Goal: Contribute content

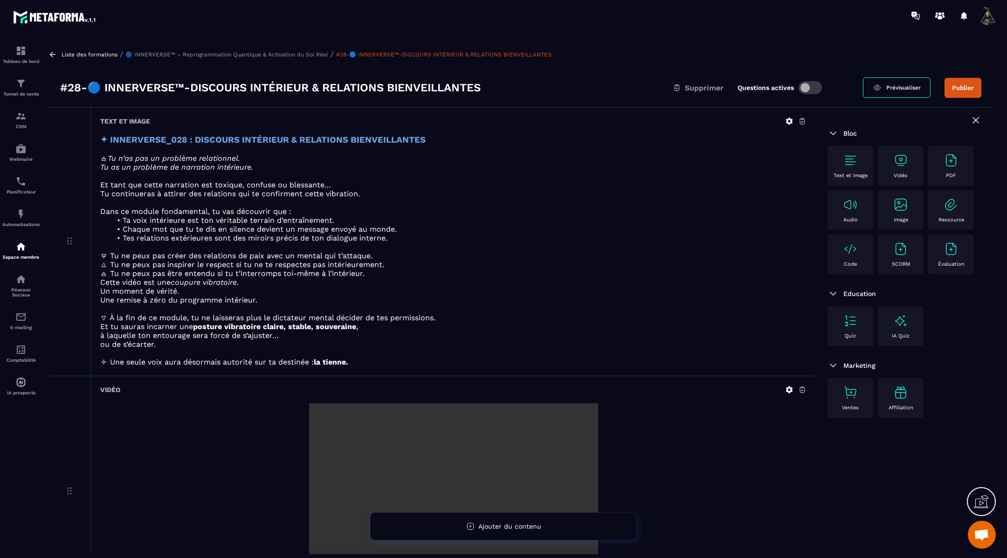
click at [54, 53] on icon at bounding box center [53, 54] width 8 height 8
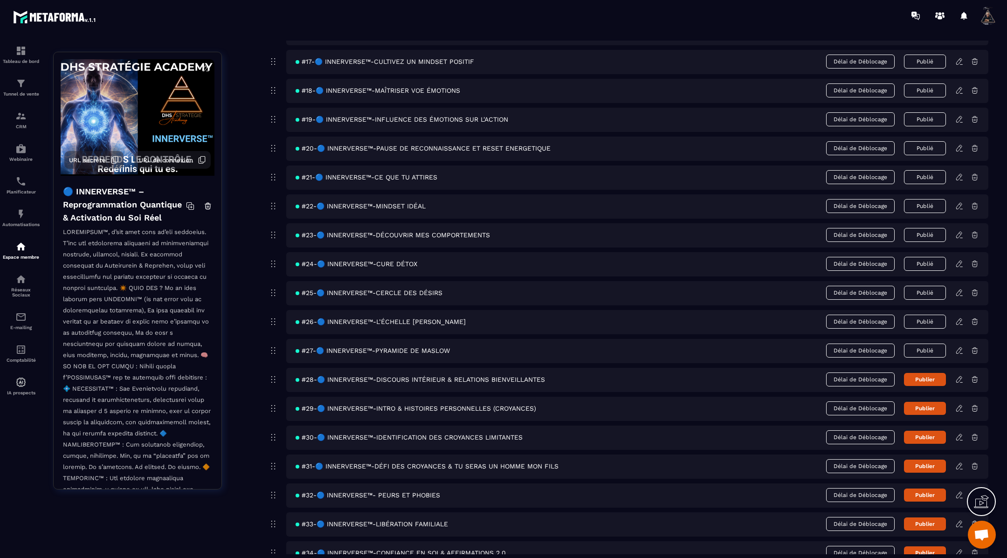
scroll to position [568, 0]
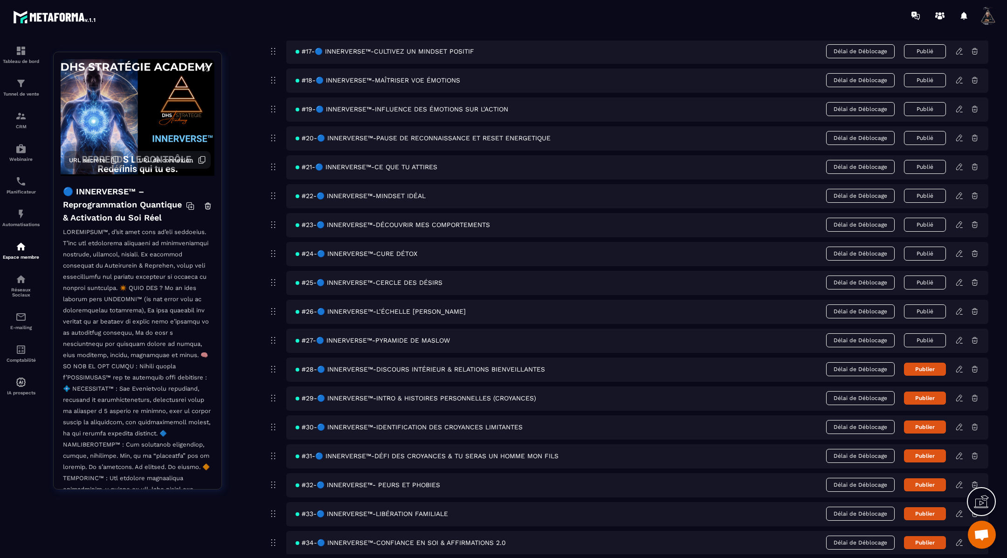
click at [936, 363] on button "Publier" at bounding box center [925, 369] width 42 height 13
click at [960, 394] on icon at bounding box center [960, 398] width 8 height 8
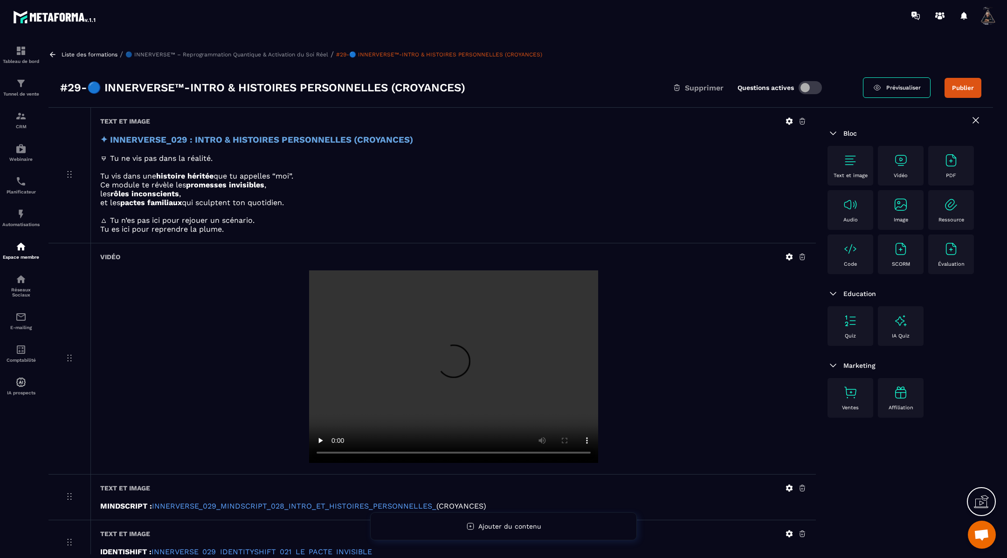
click at [789, 254] on icon at bounding box center [789, 257] width 7 height 7
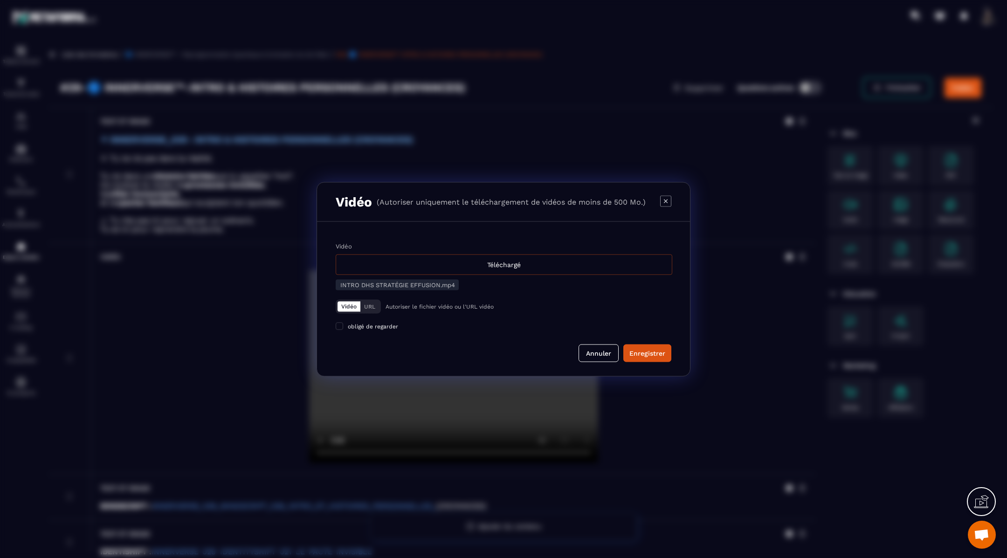
click at [531, 270] on div "Téléchargé" at bounding box center [504, 264] width 337 height 21
click at [0, 0] on input "Vidéo Téléchargé" at bounding box center [0, 0] width 0 height 0
click at [642, 355] on div "Enregistrer" at bounding box center [648, 352] width 36 height 9
